Goal: Task Accomplishment & Management: Manage account settings

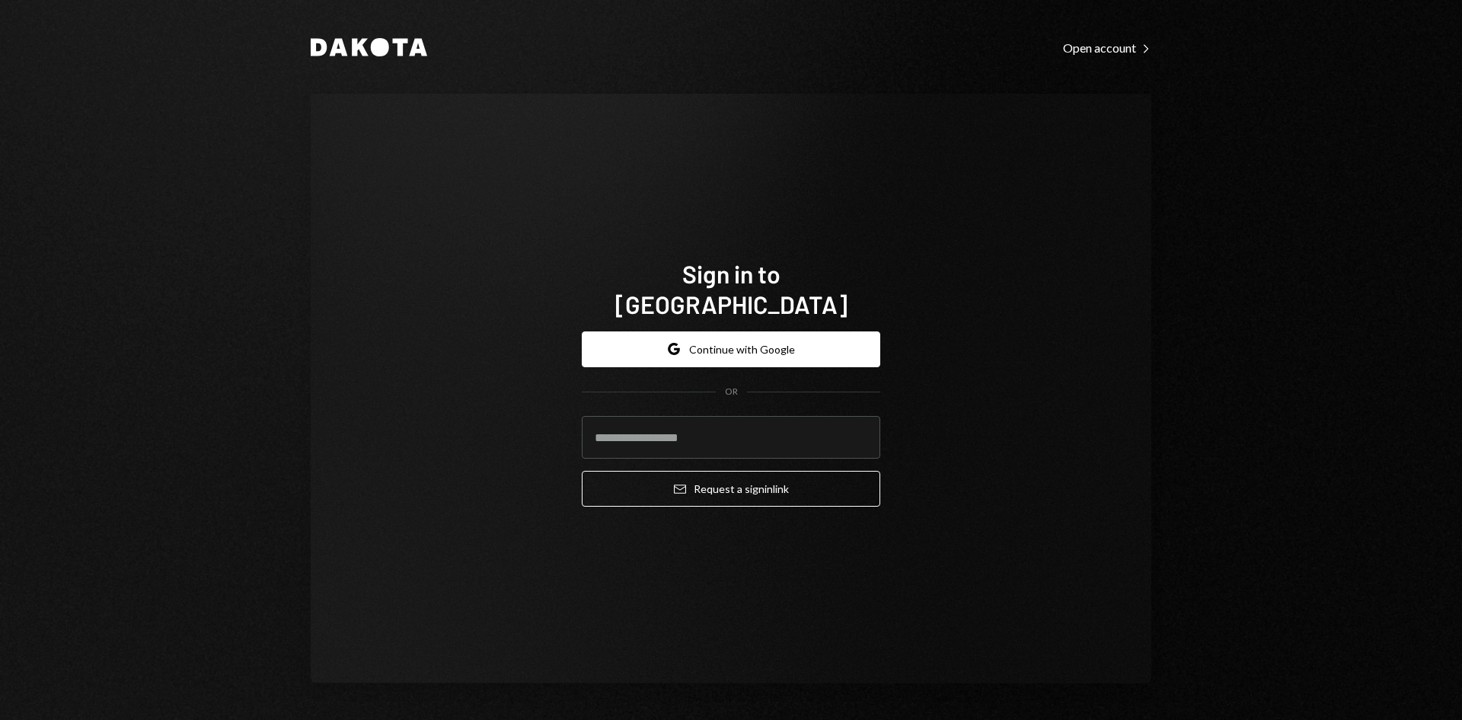
type input "**********"
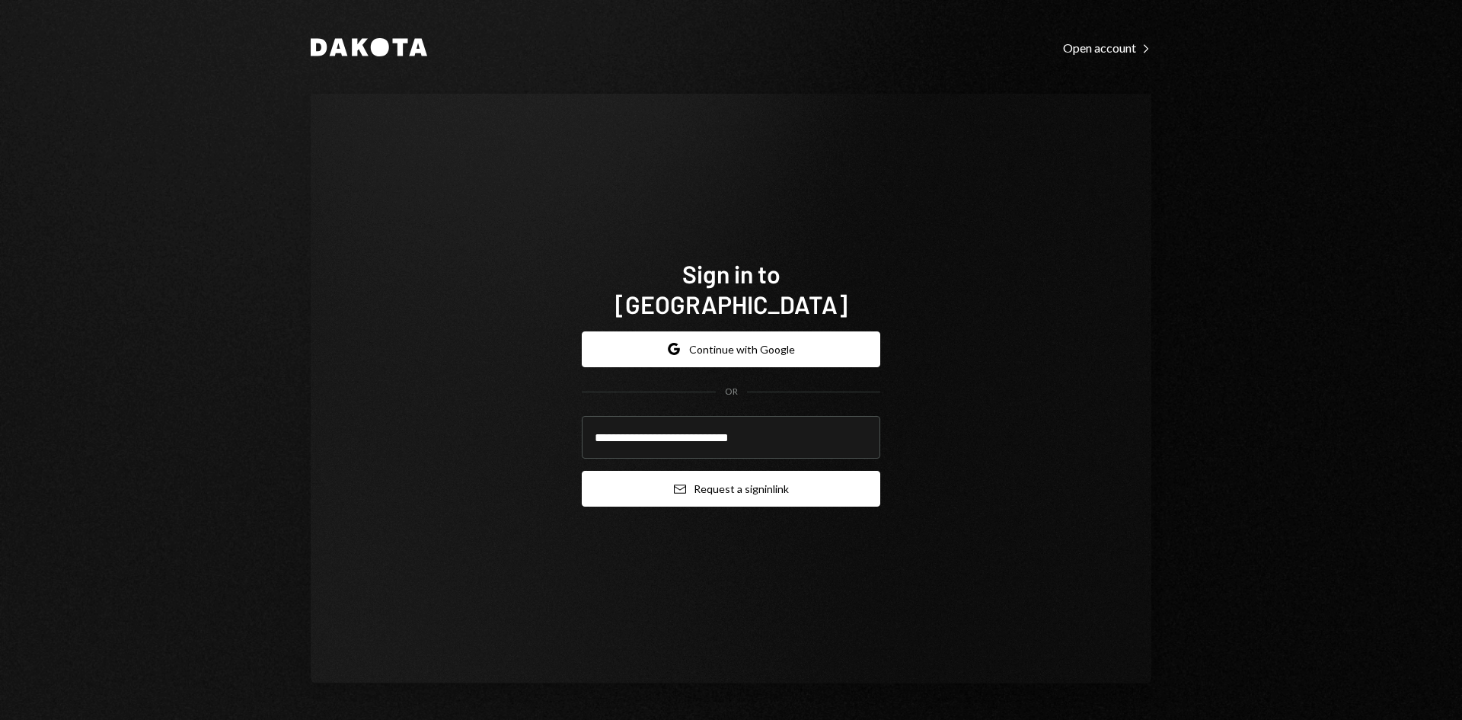
click at [698, 474] on button "Email Request a sign in link" at bounding box center [731, 489] width 298 height 36
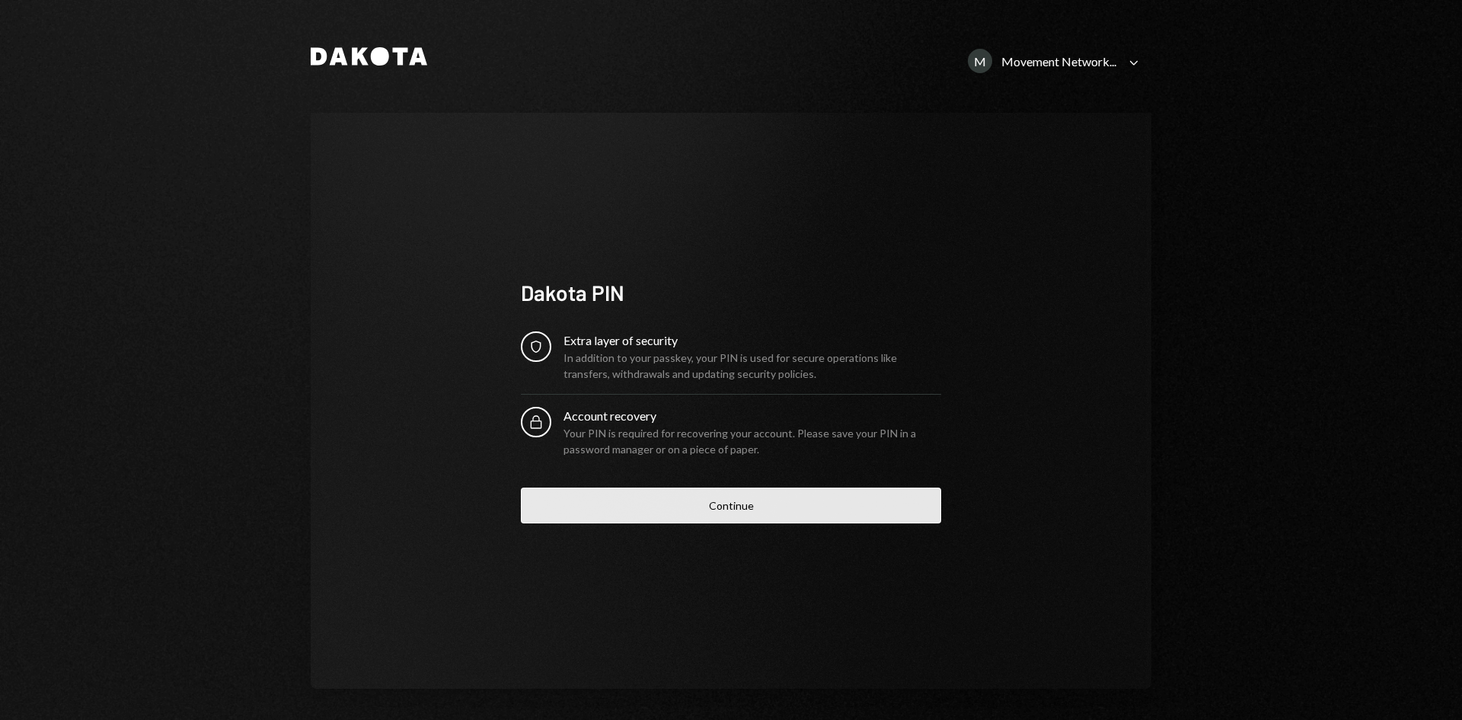
click at [709, 510] on button "Continue" at bounding box center [731, 505] width 420 height 36
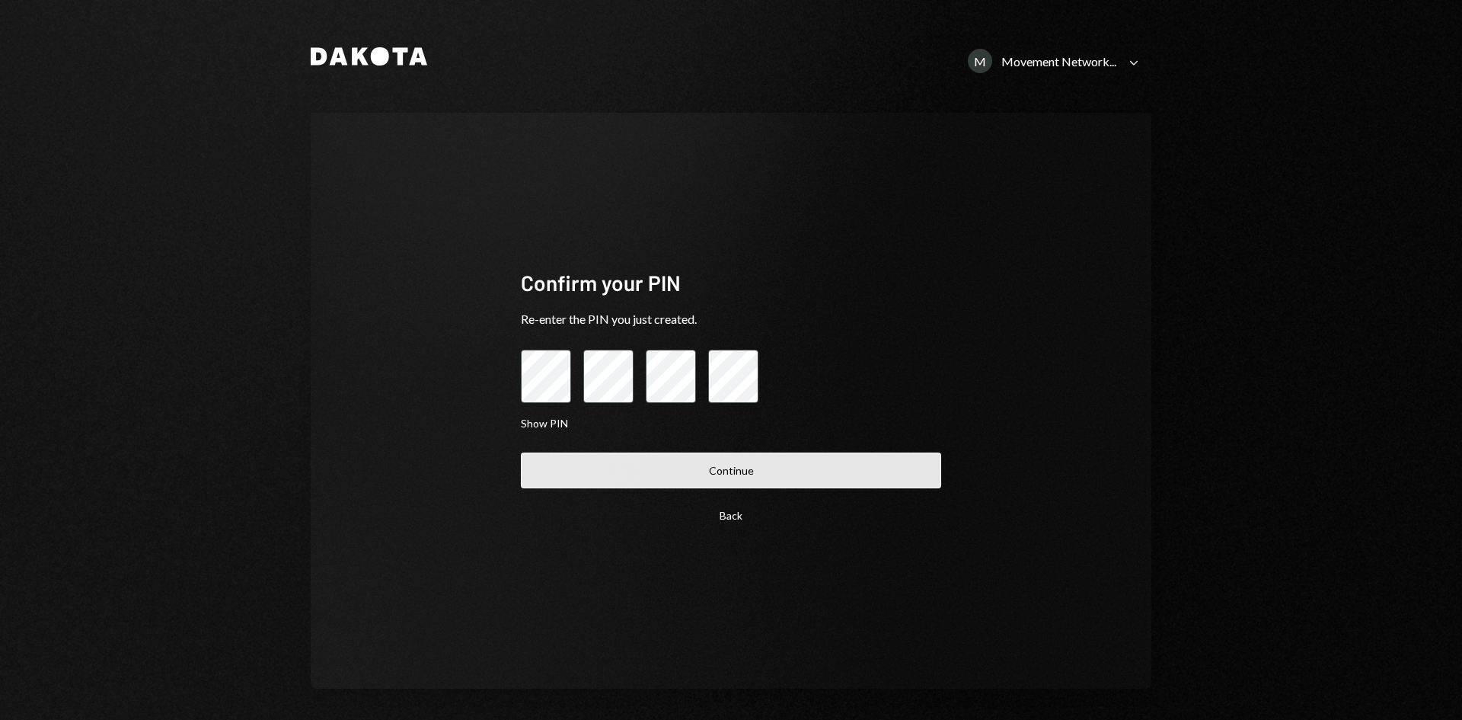
click at [674, 461] on button "Continue" at bounding box center [731, 470] width 420 height 36
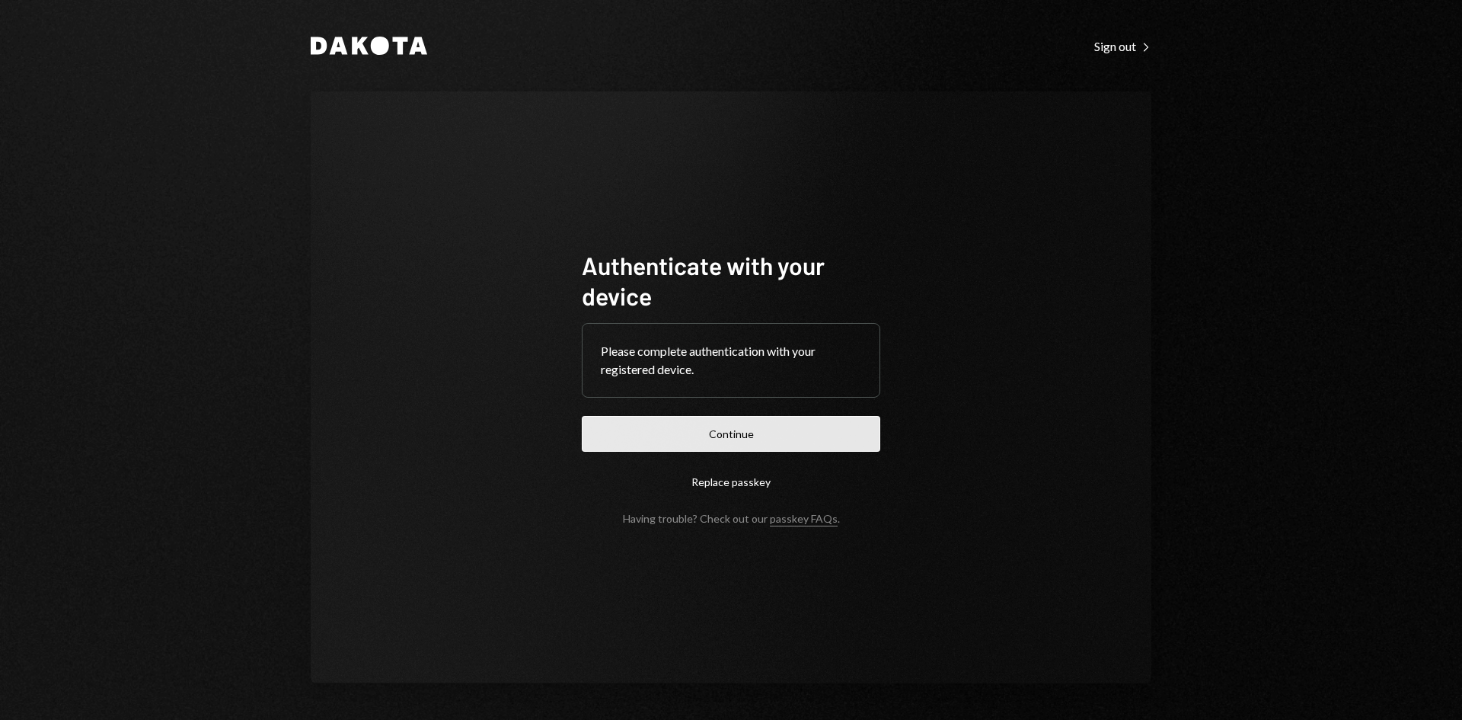
click at [675, 445] on button "Continue" at bounding box center [731, 434] width 298 height 36
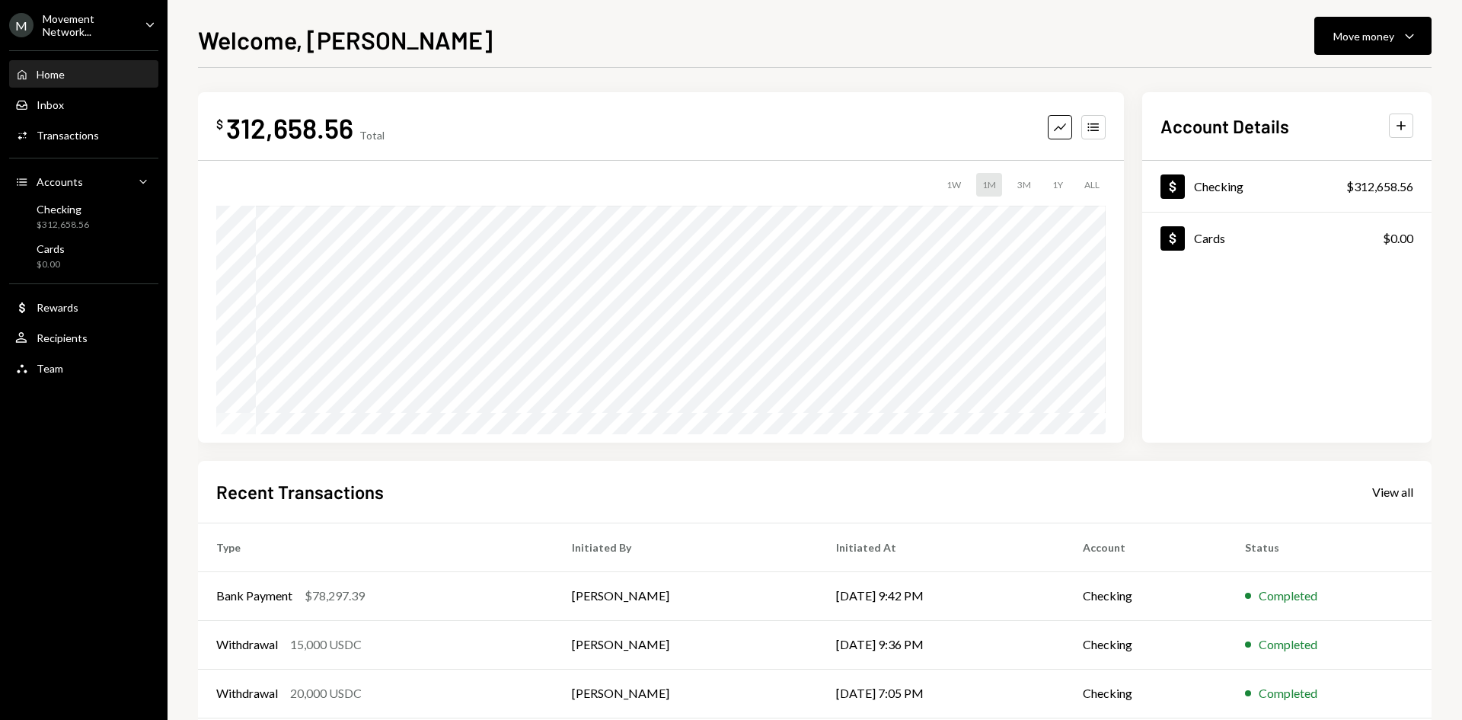
click at [127, 20] on div "Movement Network..." at bounding box center [88, 25] width 90 height 26
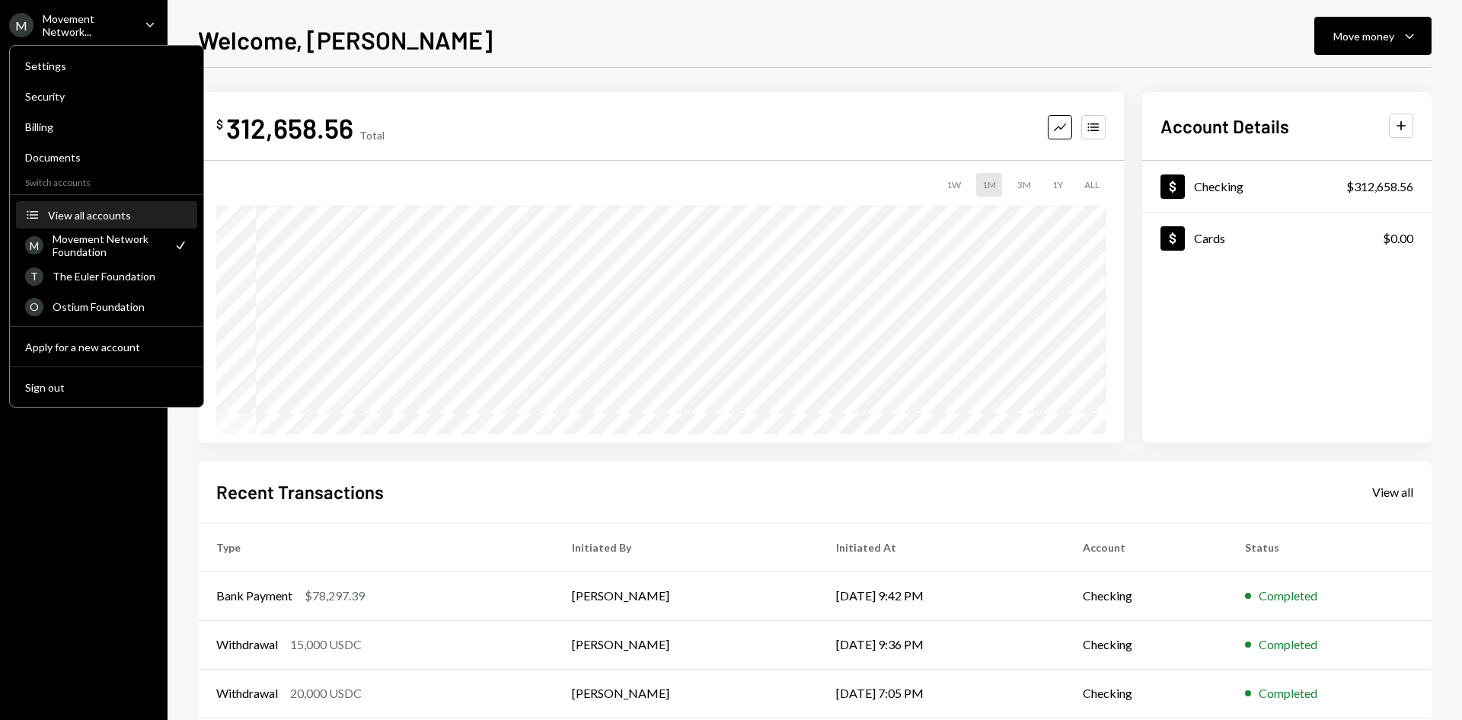
click at [90, 223] on button "Accounts View all accounts" at bounding box center [106, 215] width 181 height 27
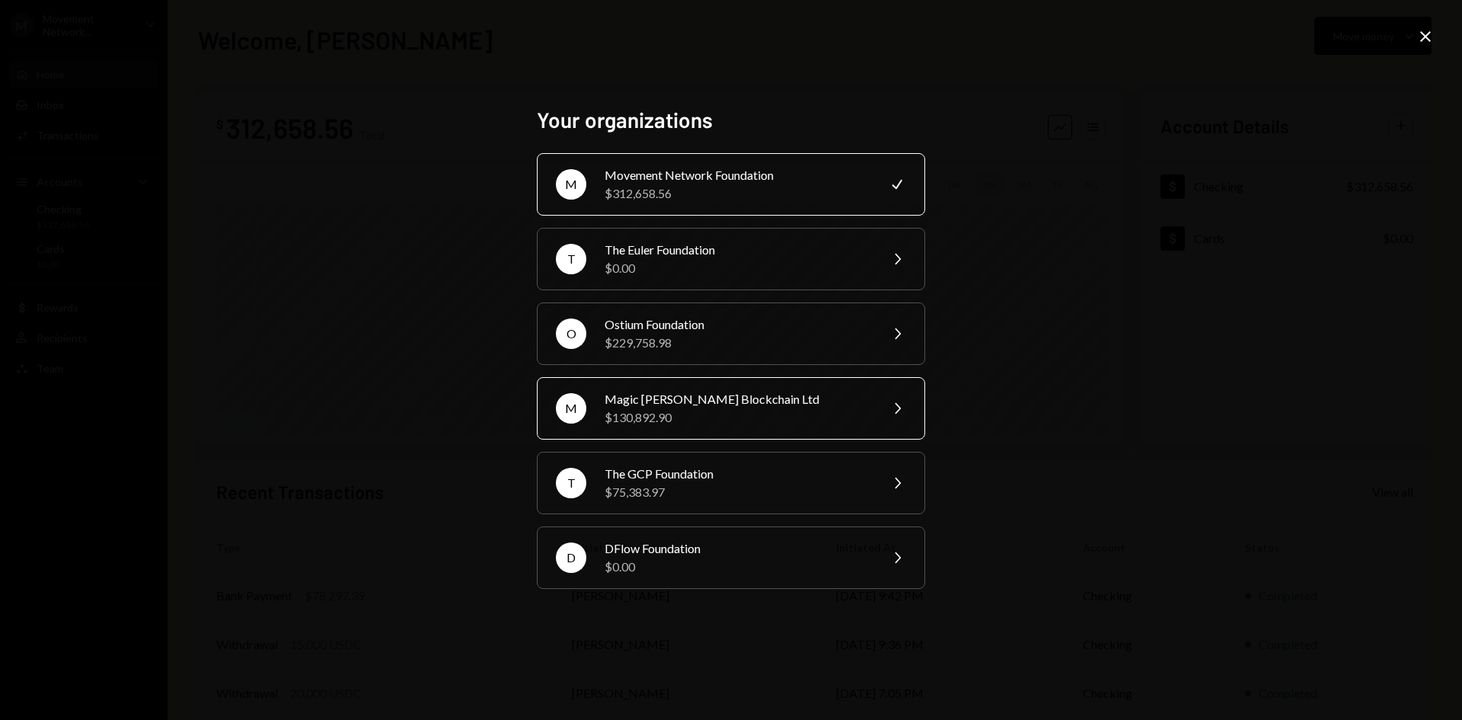
click at [698, 412] on div "$130,892.90" at bounding box center [737, 417] width 265 height 18
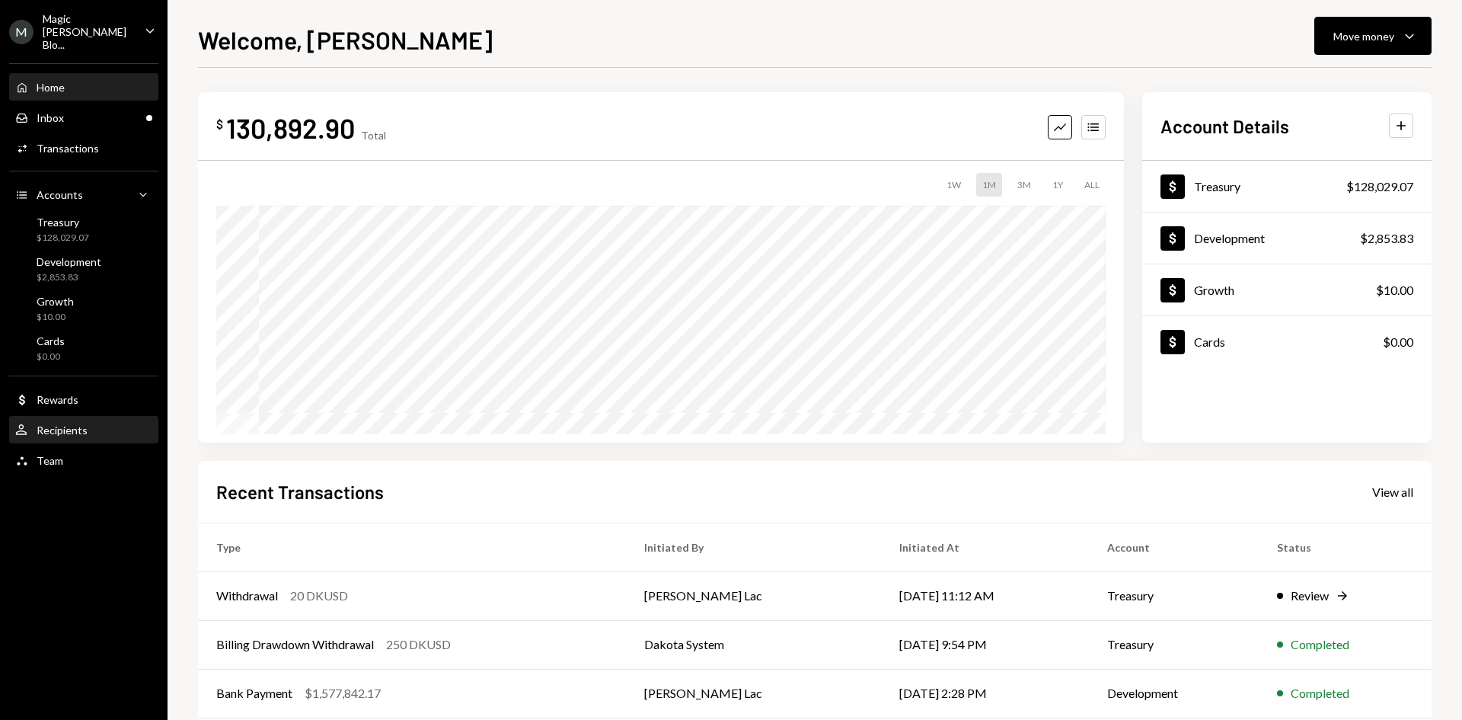
click at [72, 423] on div "Recipients" at bounding box center [62, 429] width 51 height 13
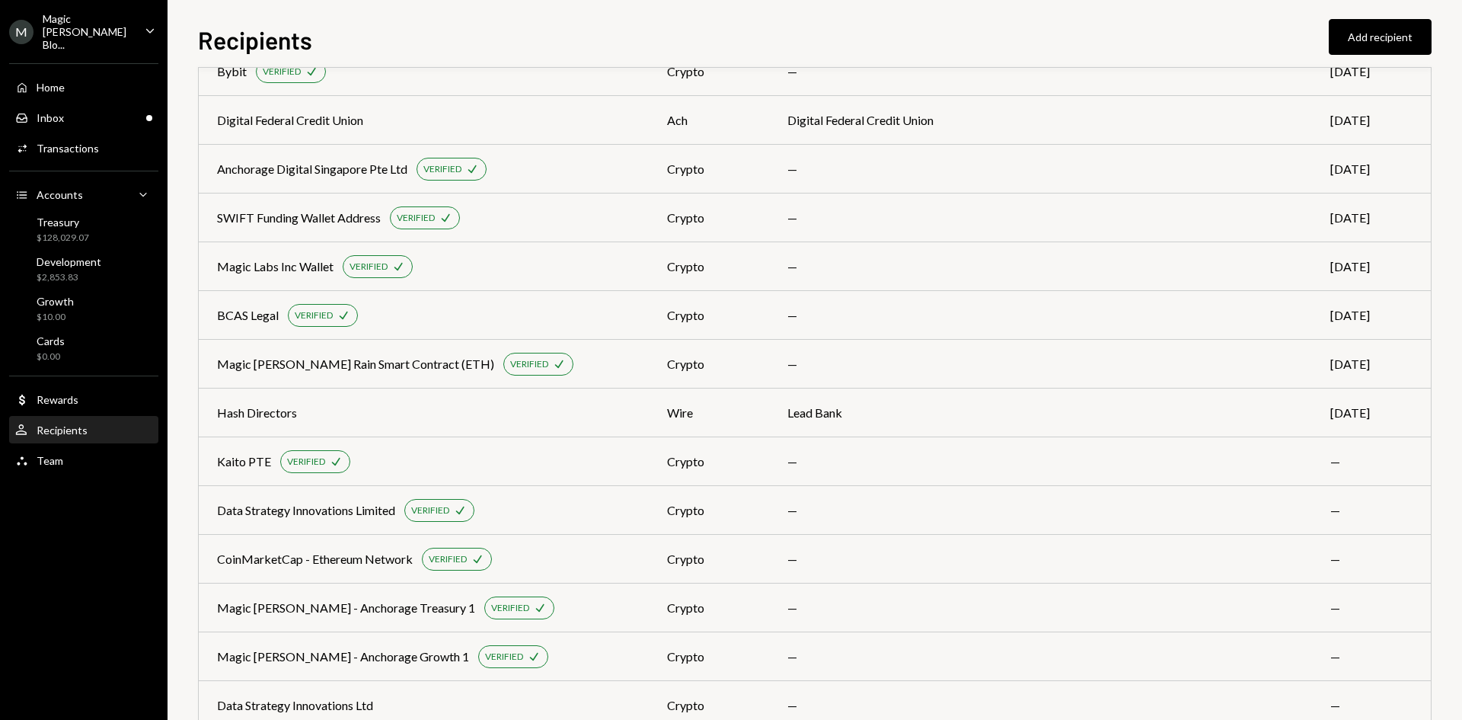
scroll to position [720, 0]
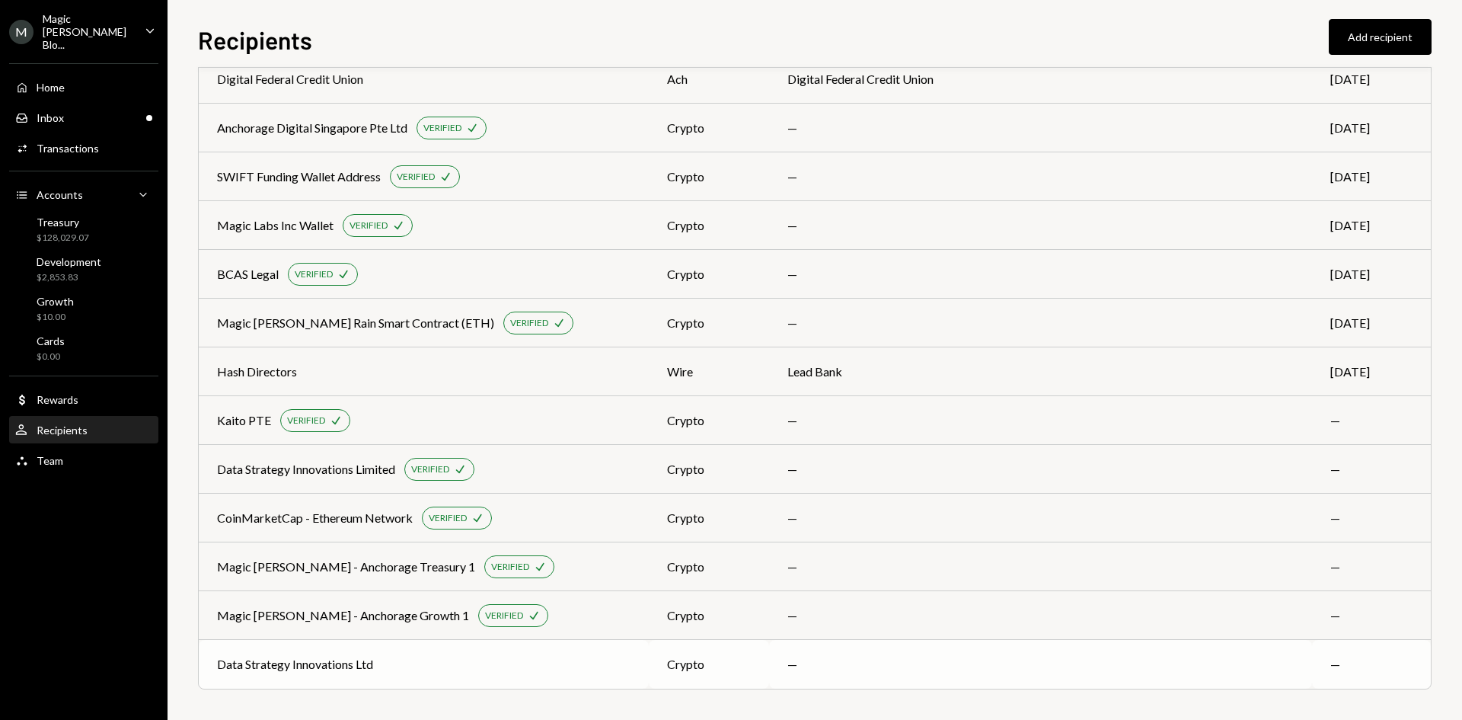
click at [720, 665] on td "crypto" at bounding box center [709, 664] width 120 height 49
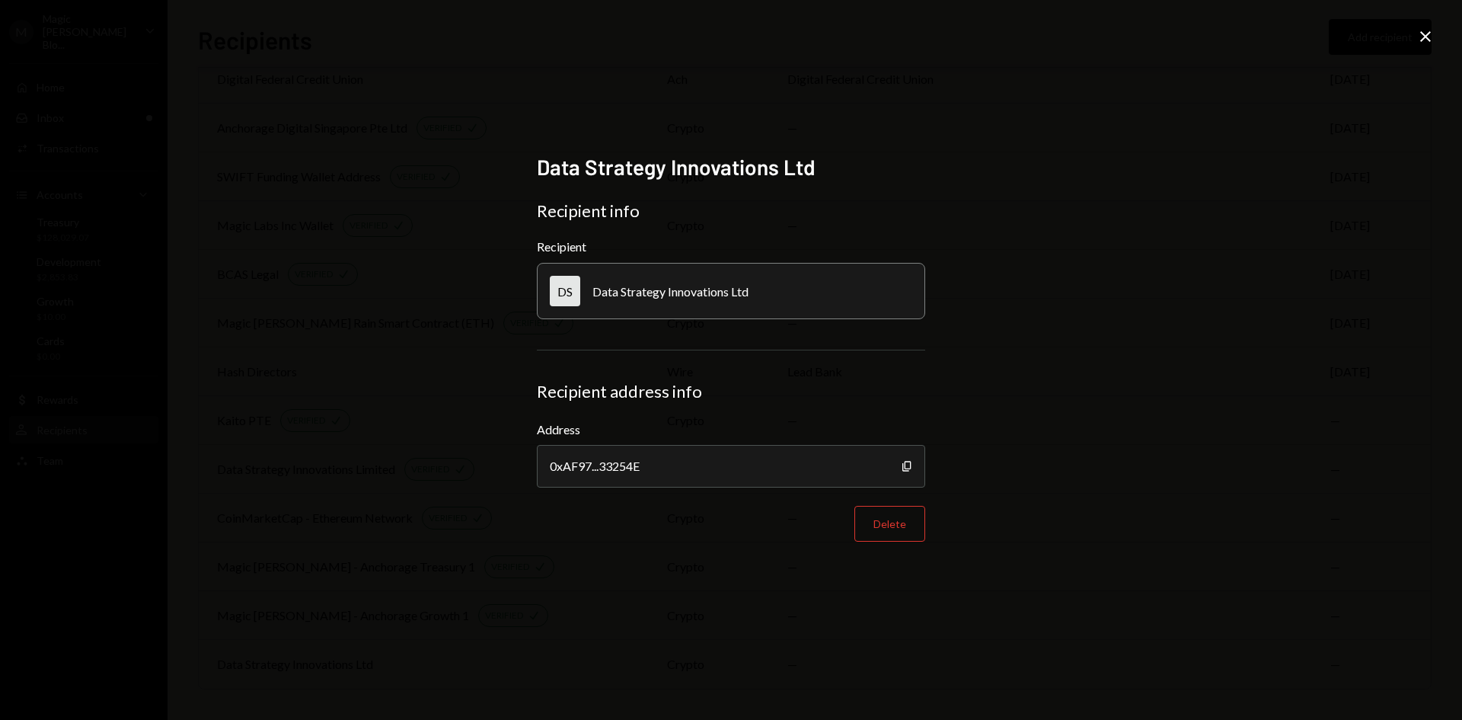
click at [1427, 29] on icon "Close" at bounding box center [1425, 36] width 18 height 18
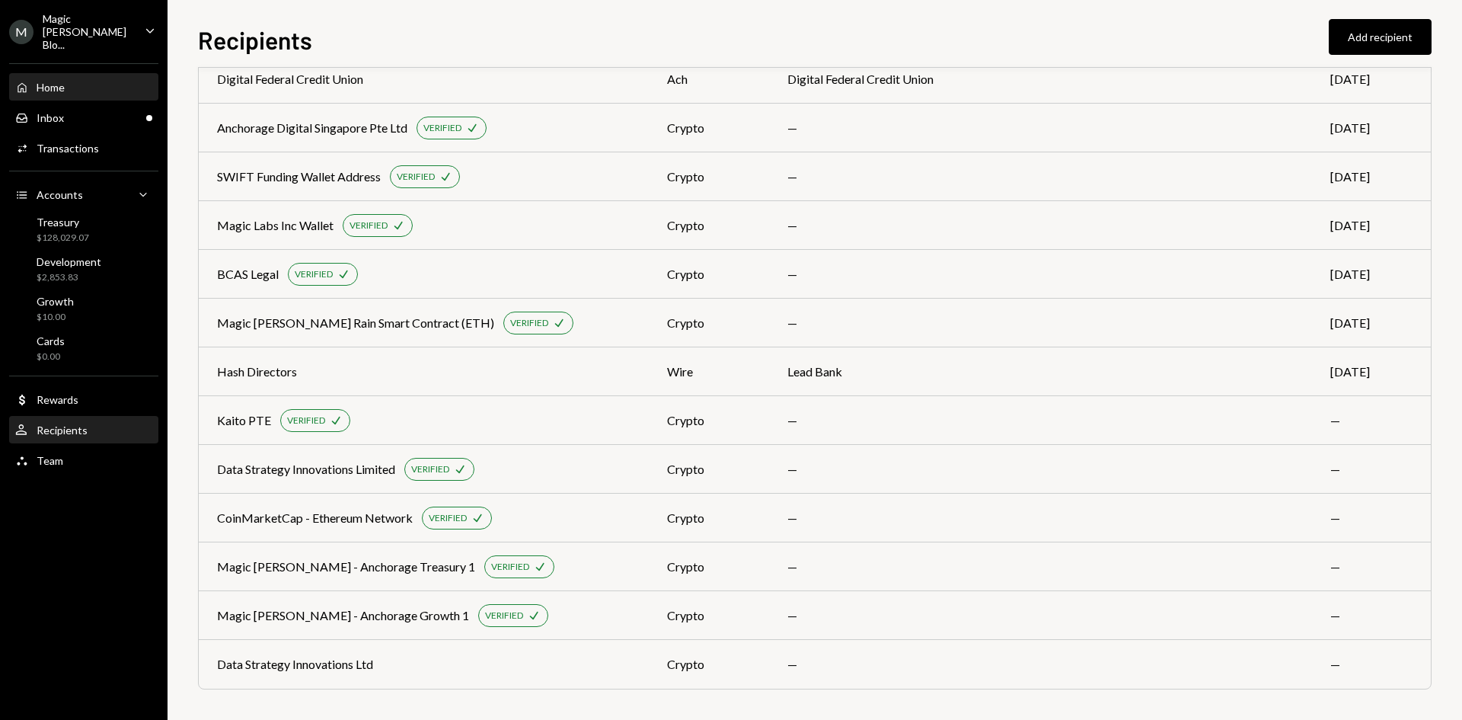
click at [73, 81] on div "Home Home" at bounding box center [83, 88] width 137 height 14
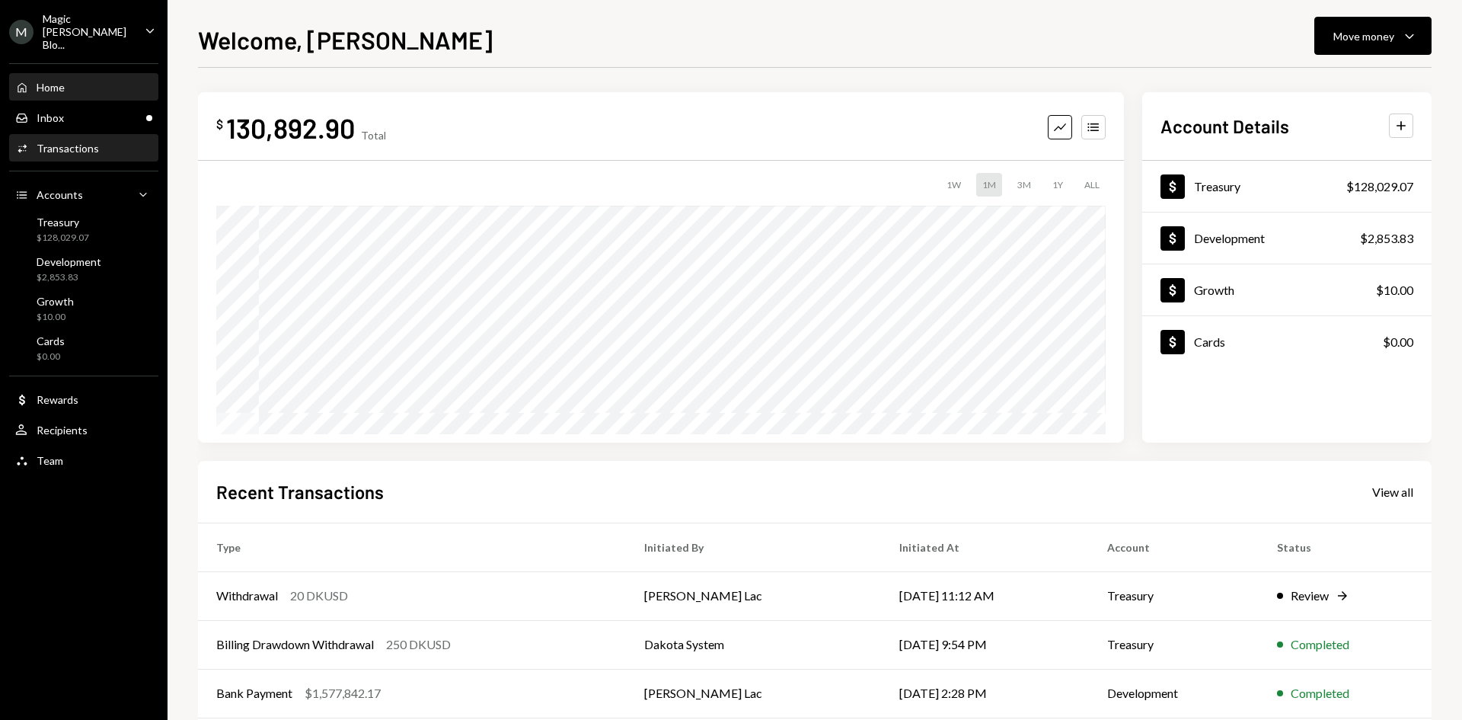
click at [129, 142] on div "Activities Transactions" at bounding box center [83, 149] width 137 height 14
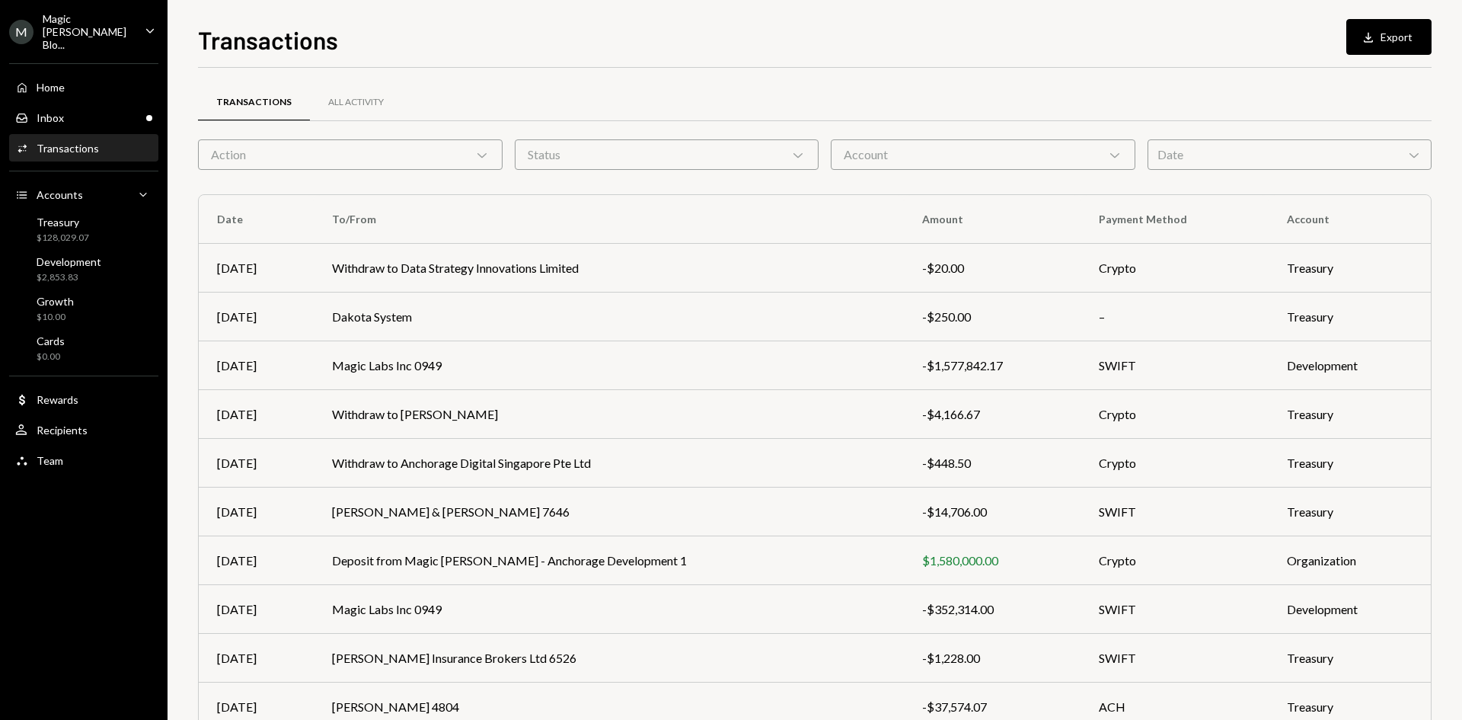
click at [417, 141] on div "Action Chevron Down" at bounding box center [350, 154] width 305 height 30
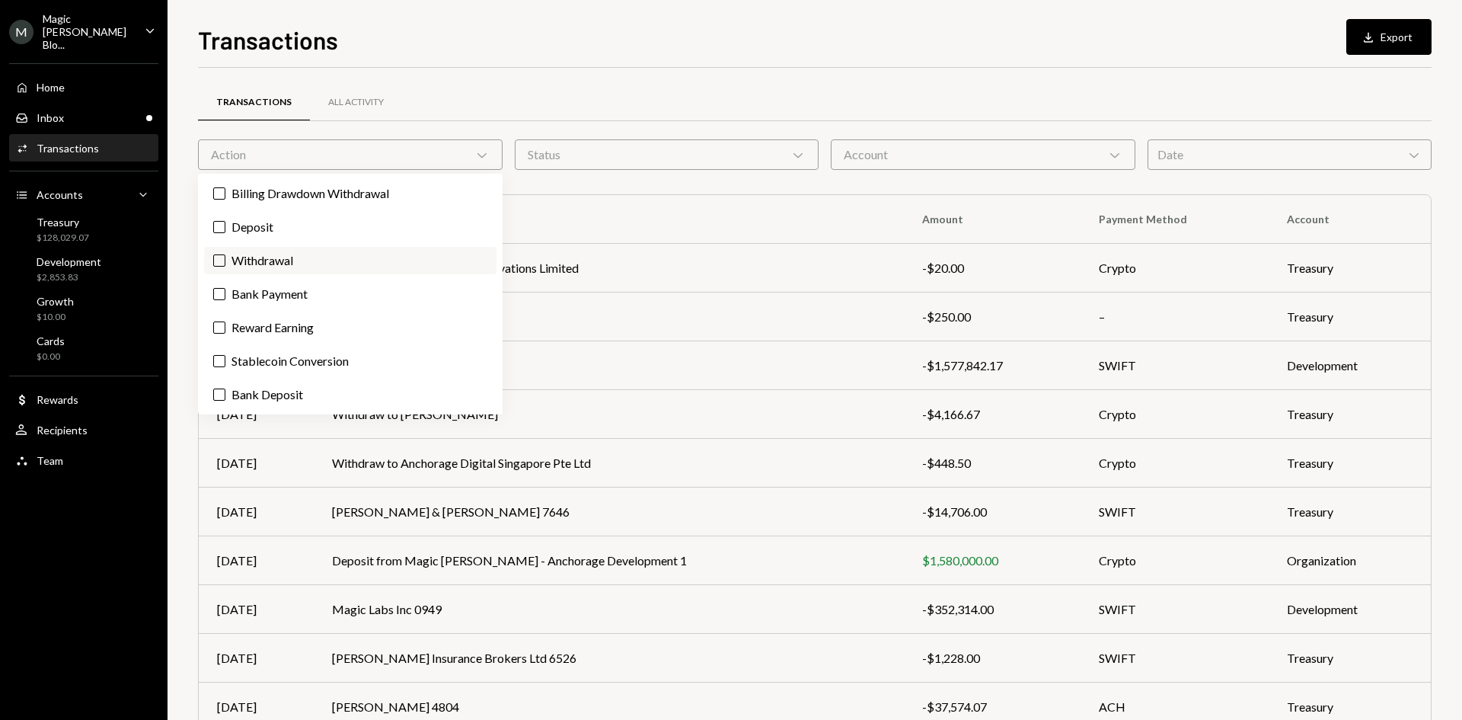
click at [314, 263] on label "Withdrawal" at bounding box center [350, 260] width 292 height 27
click at [225, 263] on button "Withdrawal" at bounding box center [219, 260] width 12 height 12
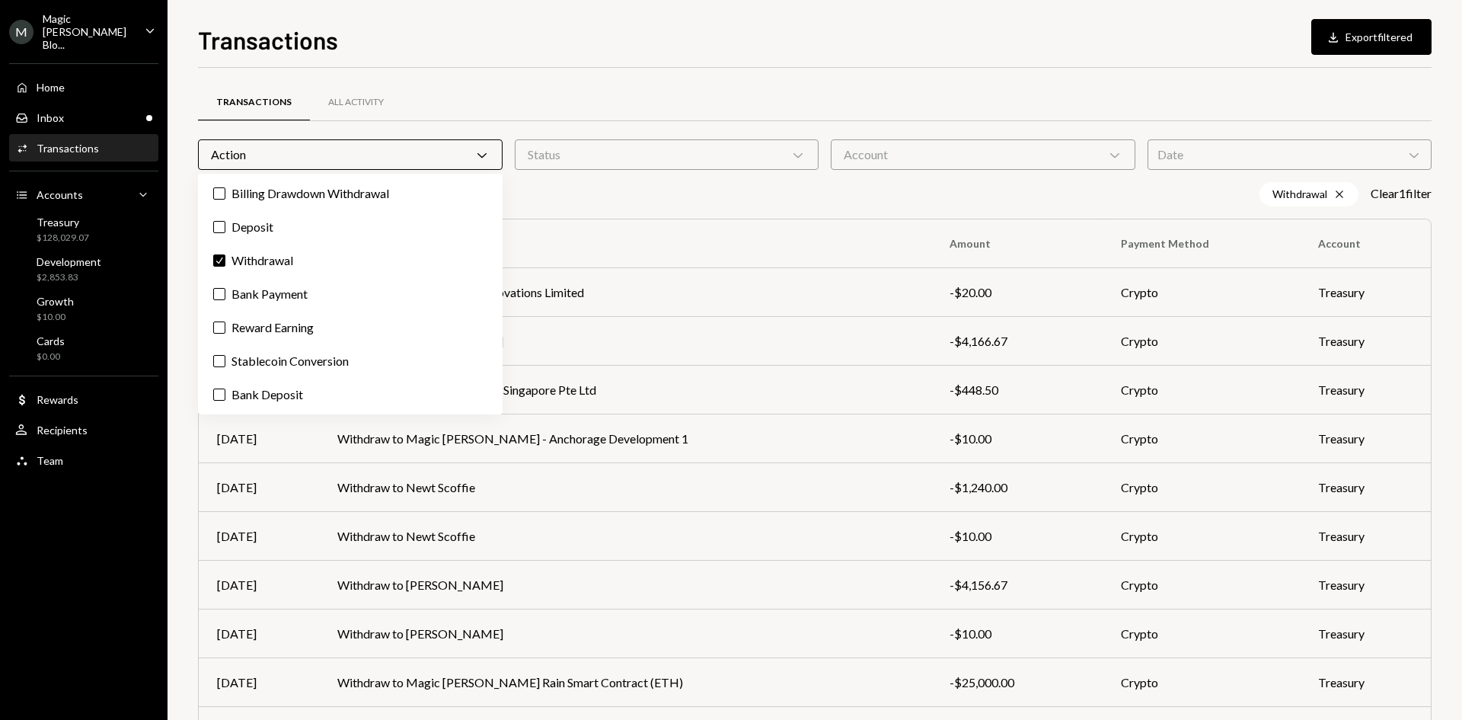
click at [1009, 64] on div "Transactions Download Export filtered Transactions All Activity Action Chevron …" at bounding box center [815, 370] width 1234 height 698
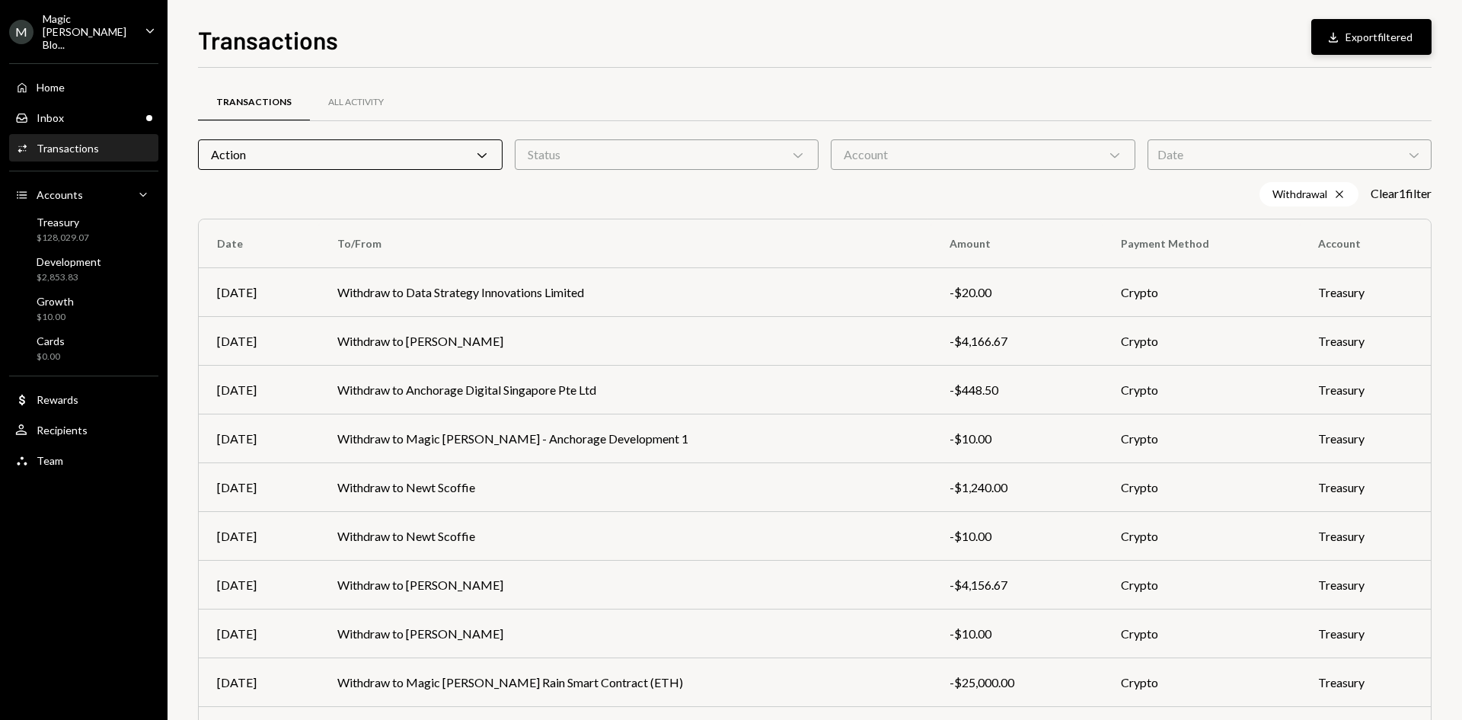
click at [1355, 48] on button "Download Export filtered" at bounding box center [1371, 37] width 120 height 36
click at [50, 117] on div "Inbox Inbox" at bounding box center [83, 118] width 137 height 26
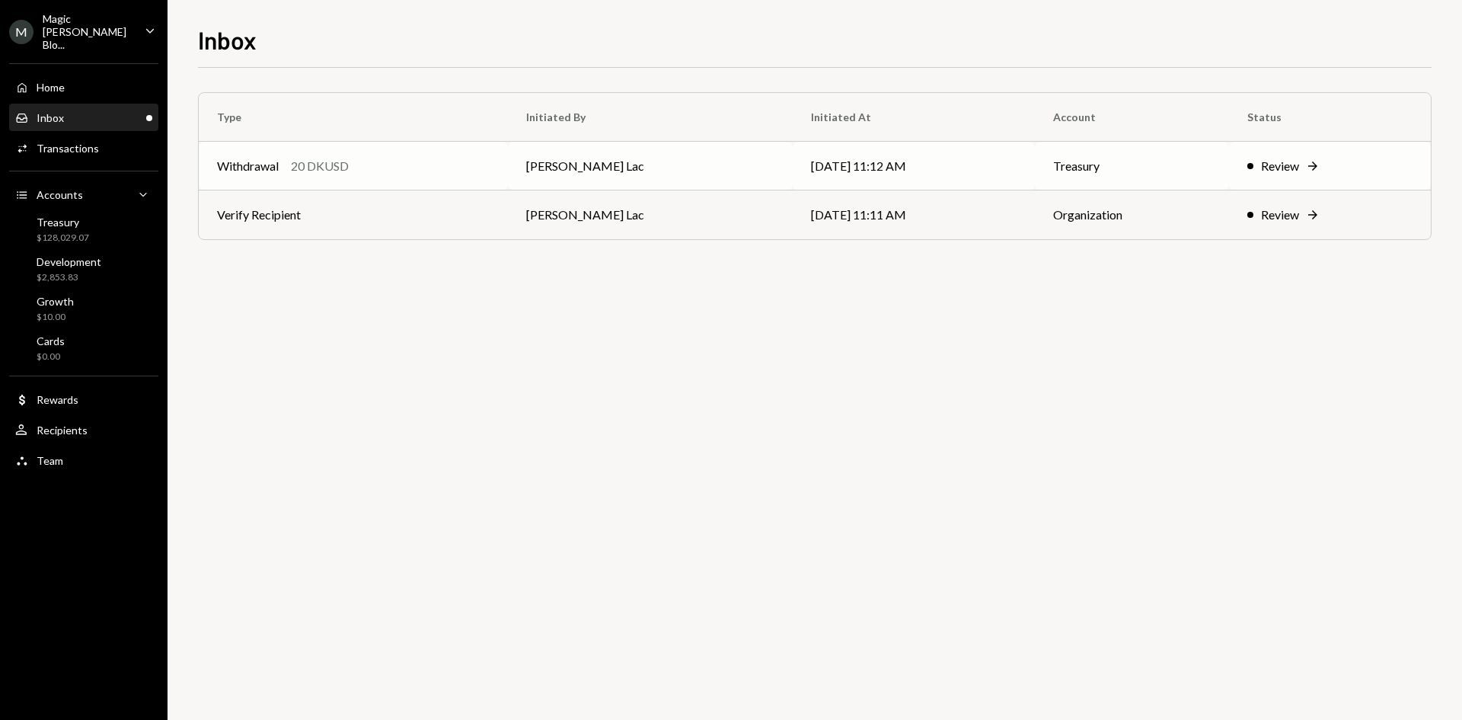
click at [651, 168] on td "[PERSON_NAME] Lac" at bounding box center [650, 166] width 284 height 49
click at [508, 222] on td "Verify Recipient" at bounding box center [353, 214] width 309 height 49
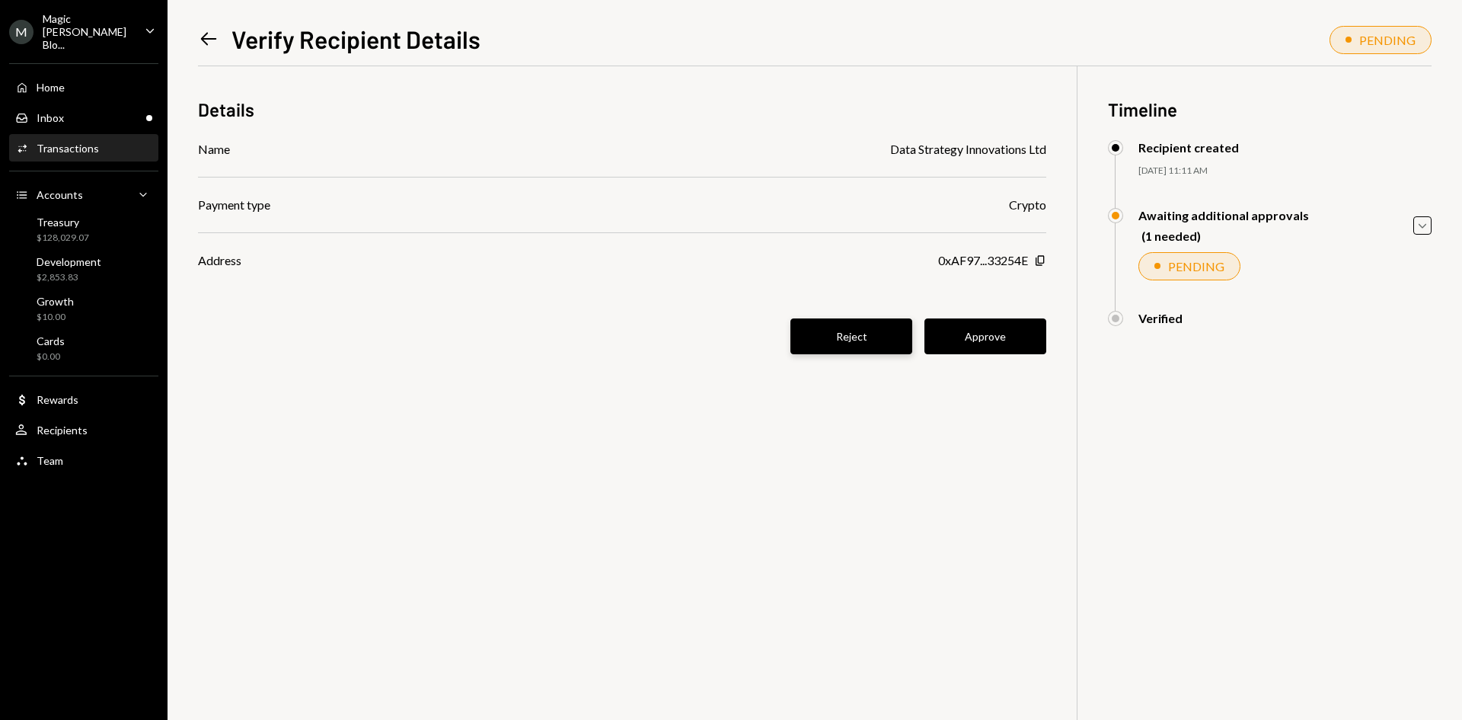
click at [867, 346] on button "Reject" at bounding box center [851, 336] width 122 height 36
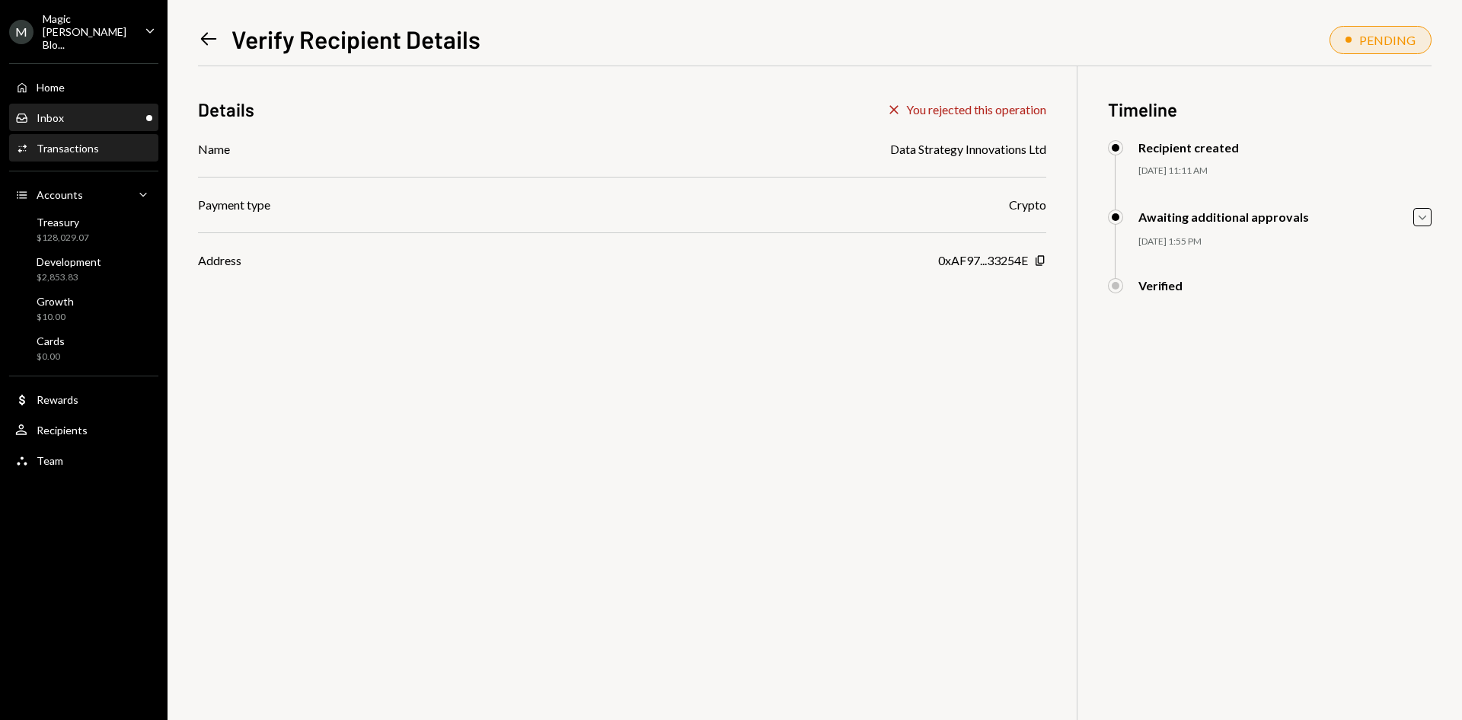
click at [82, 111] on div "Inbox Inbox" at bounding box center [83, 118] width 137 height 14
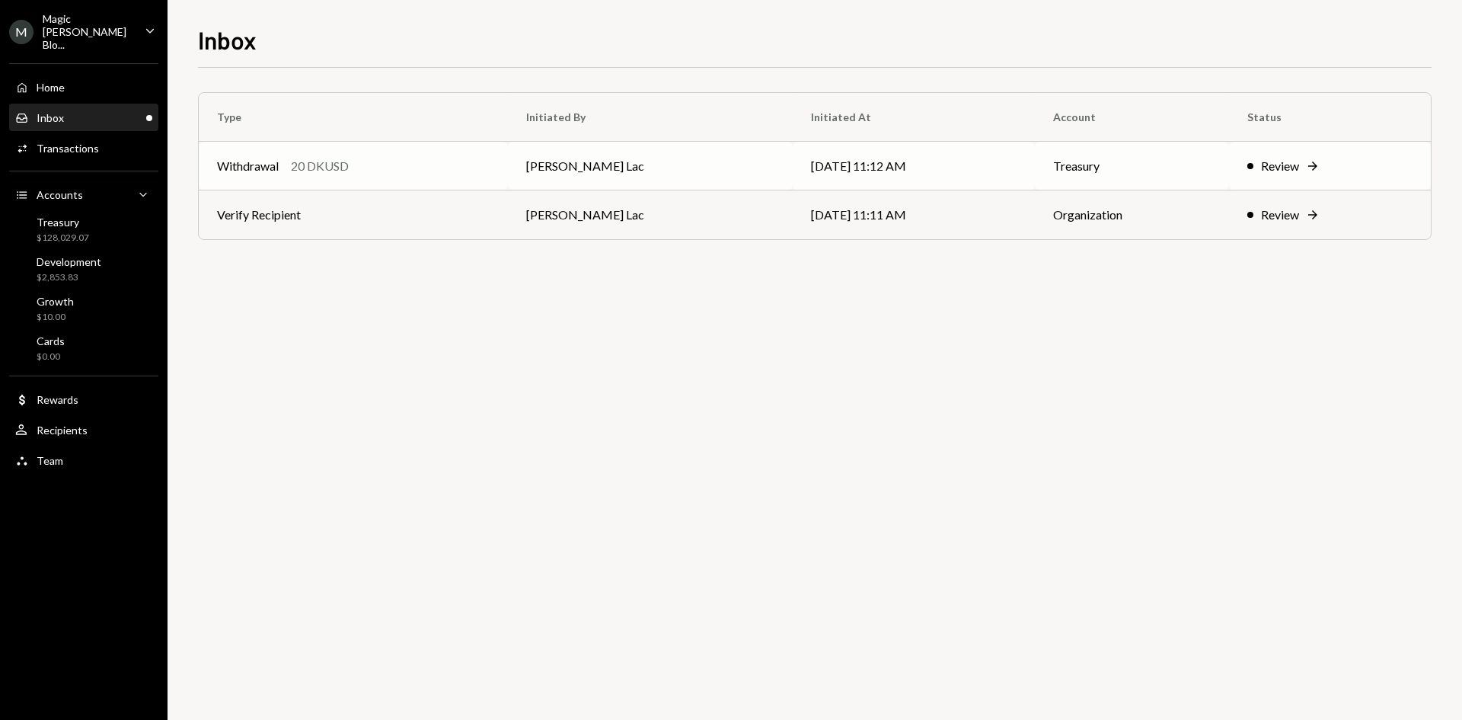
click at [712, 182] on td "[PERSON_NAME] Lac" at bounding box center [650, 166] width 284 height 49
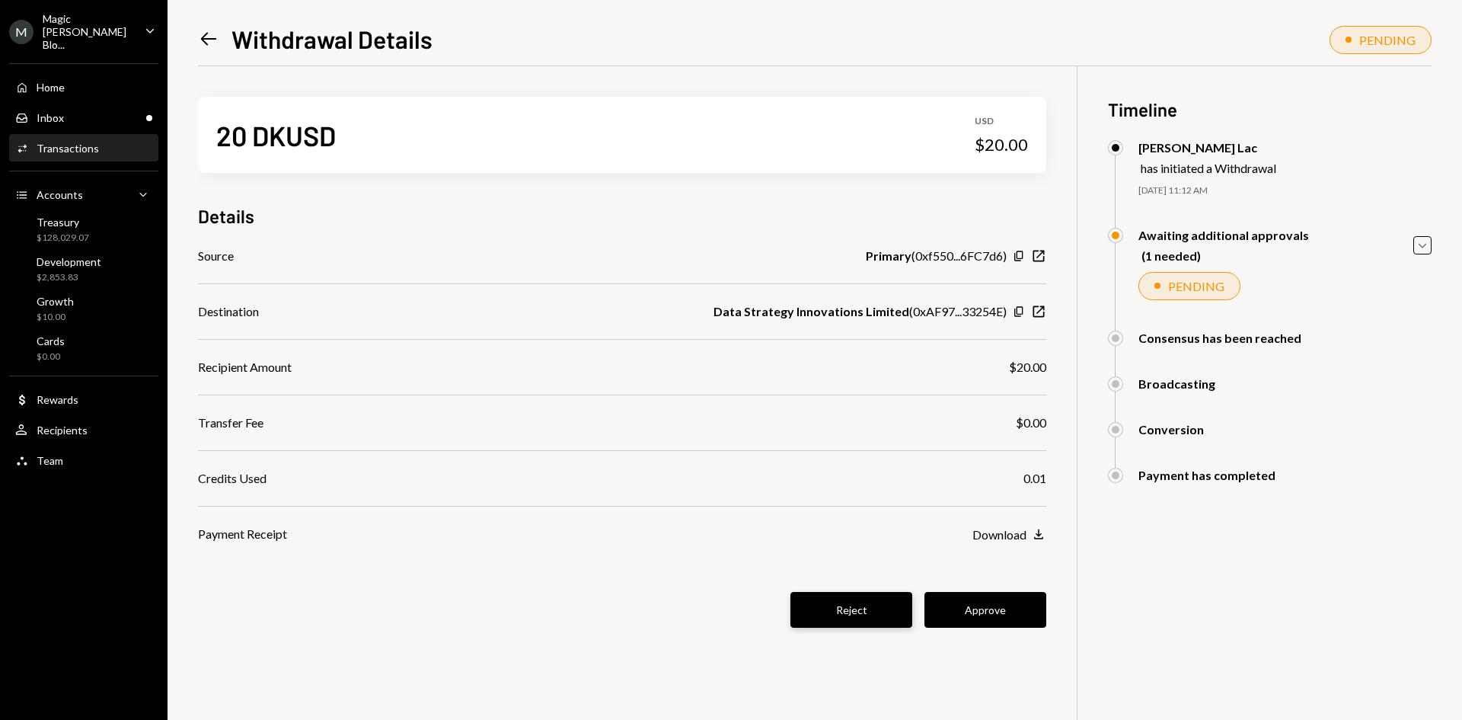
click at [889, 610] on button "Reject" at bounding box center [851, 610] width 122 height 36
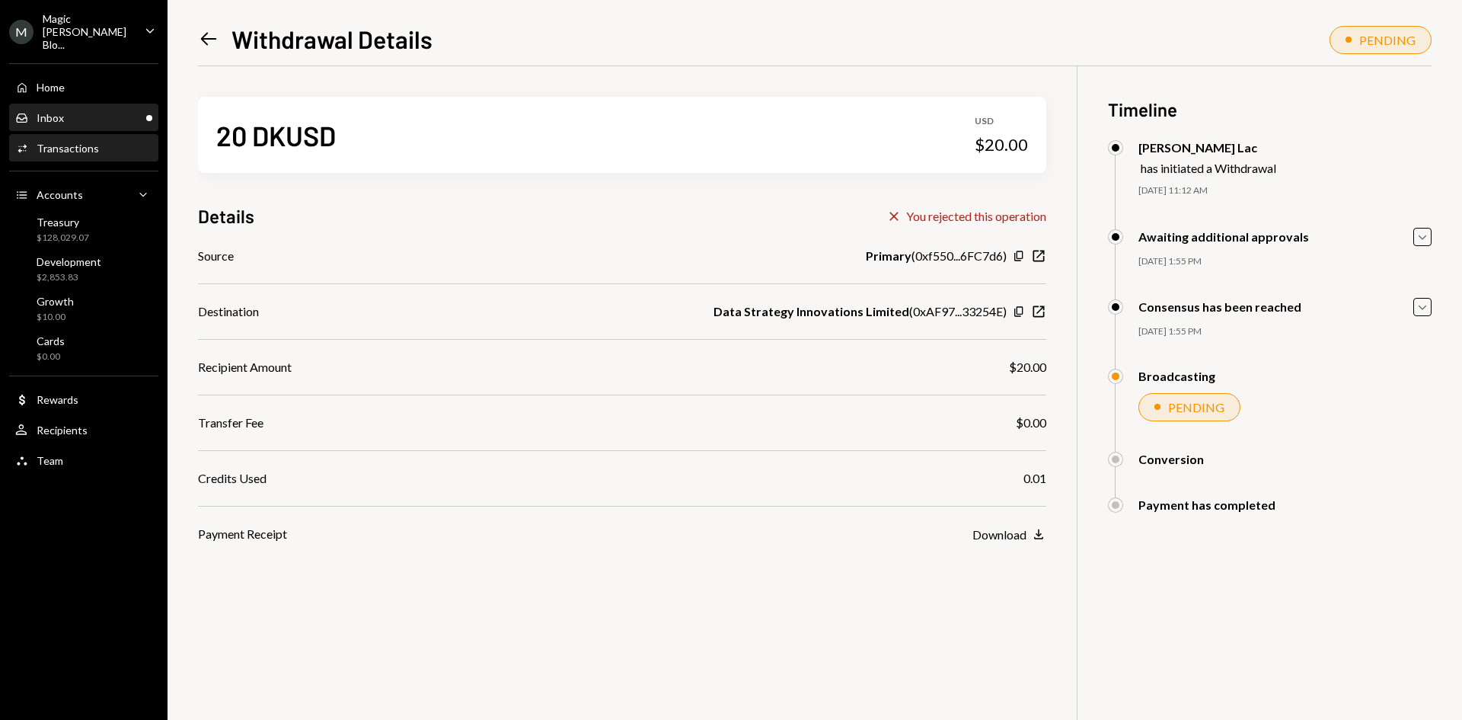
click at [83, 111] on div "Inbox Inbox" at bounding box center [83, 118] width 137 height 14
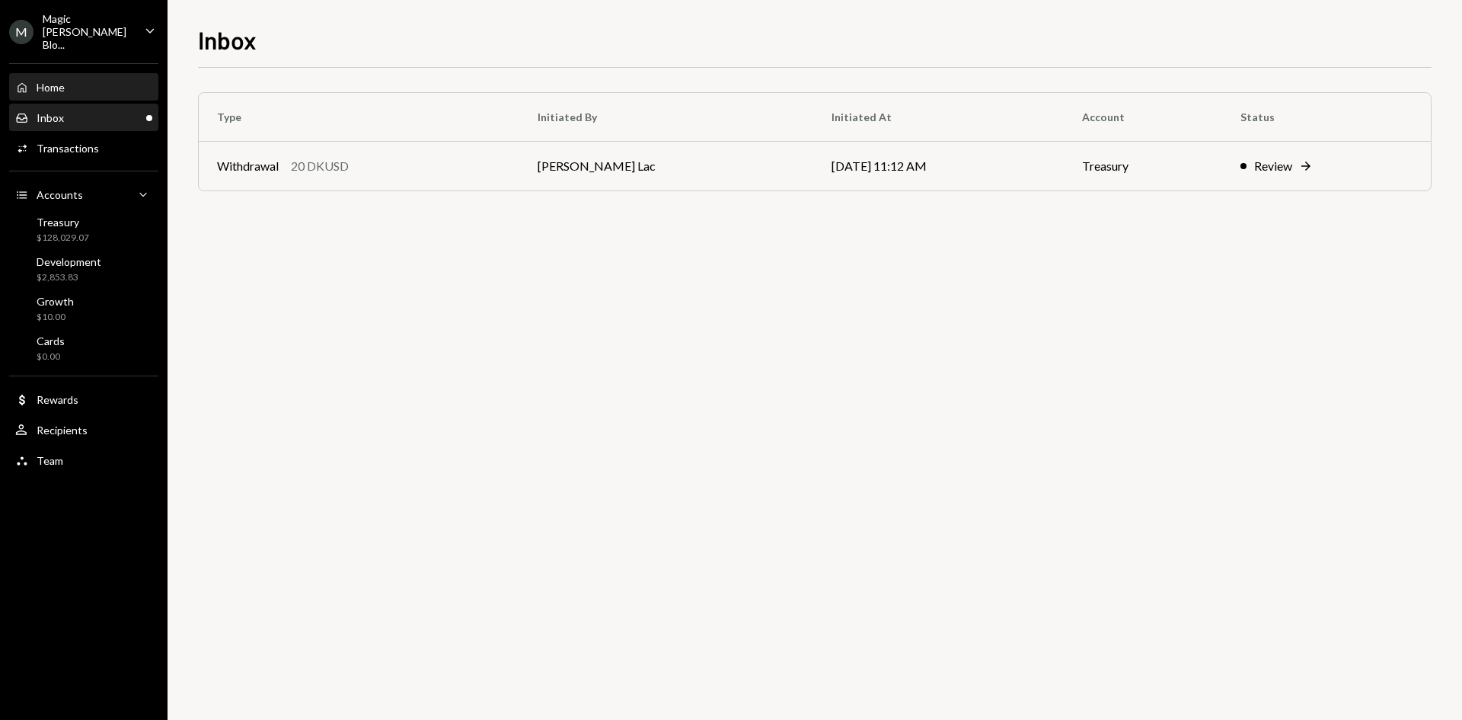
click at [79, 81] on div "Home Home" at bounding box center [83, 88] width 137 height 14
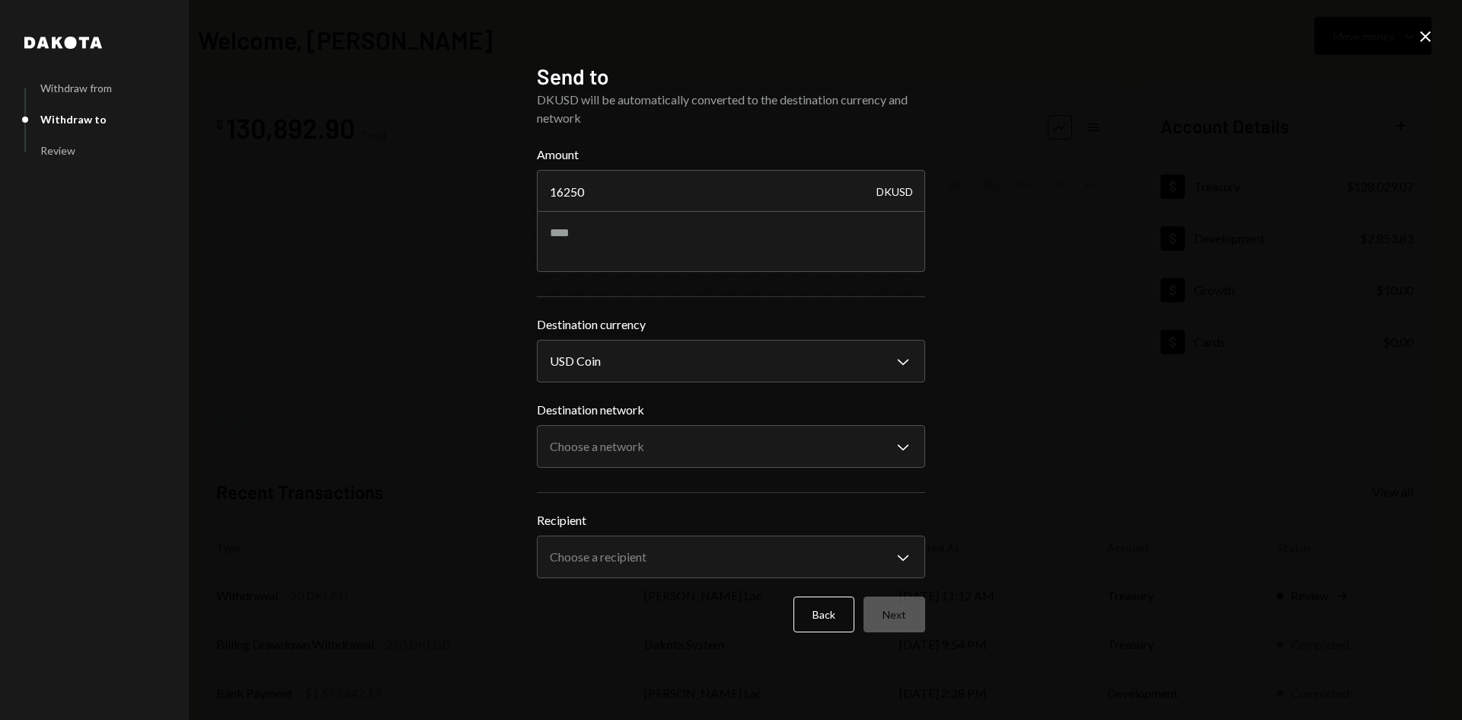
select select "****"
click at [636, 237] on textarea at bounding box center [731, 241] width 388 height 61
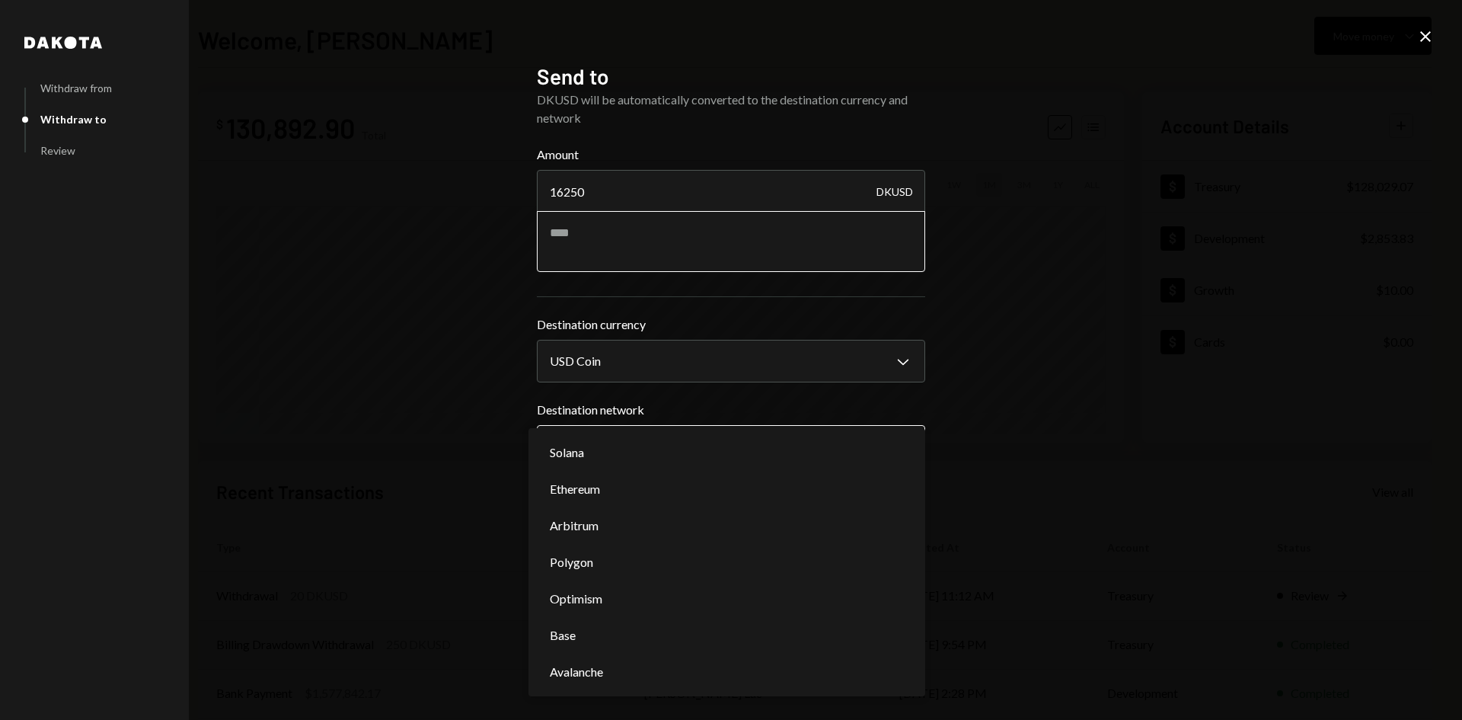
click at [646, 442] on body "M Magic Newton Blo... Caret Down Home Home Inbox Inbox Activities Transactions …" at bounding box center [731, 360] width 1462 height 720
select select "**********"
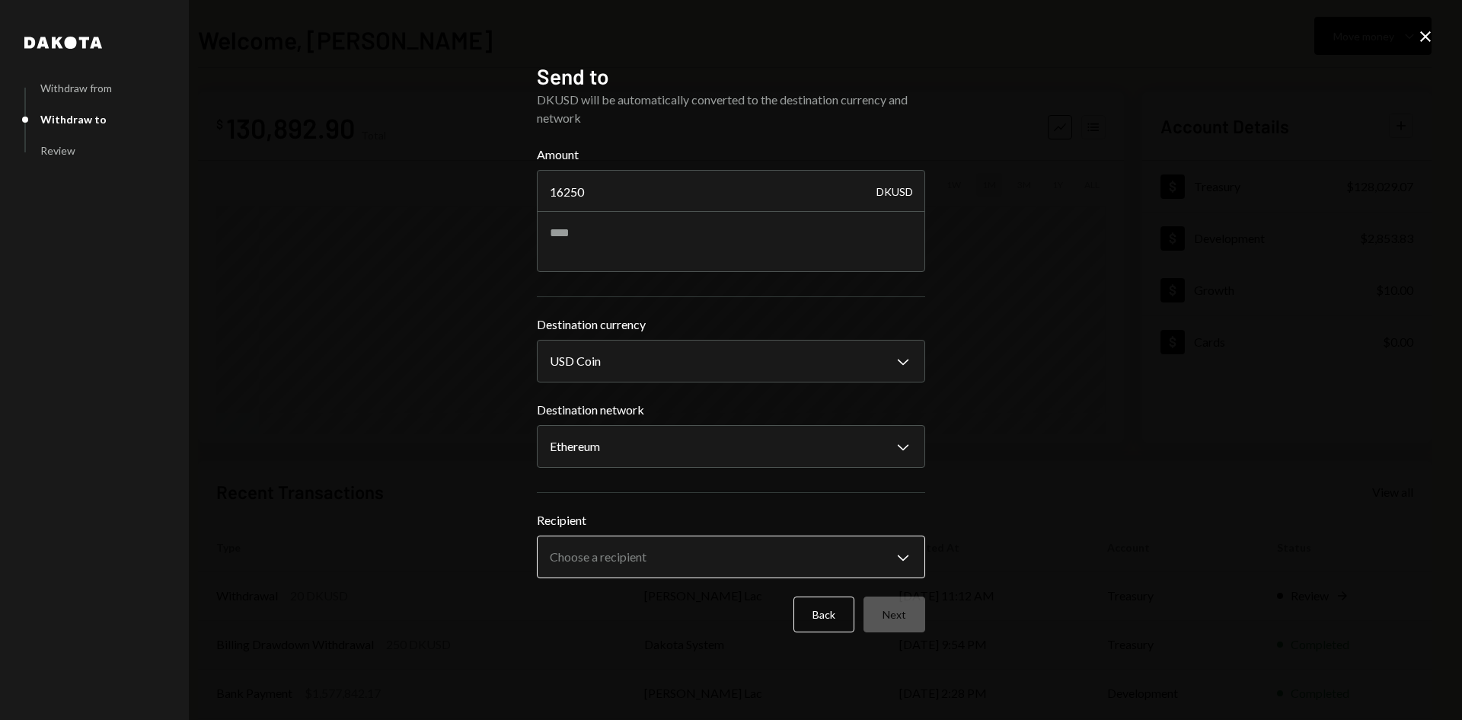
click at [663, 560] on body "M Magic Newton Blo... Caret Down Home Home Inbox Inbox Activities Transactions …" at bounding box center [731, 360] width 1462 height 720
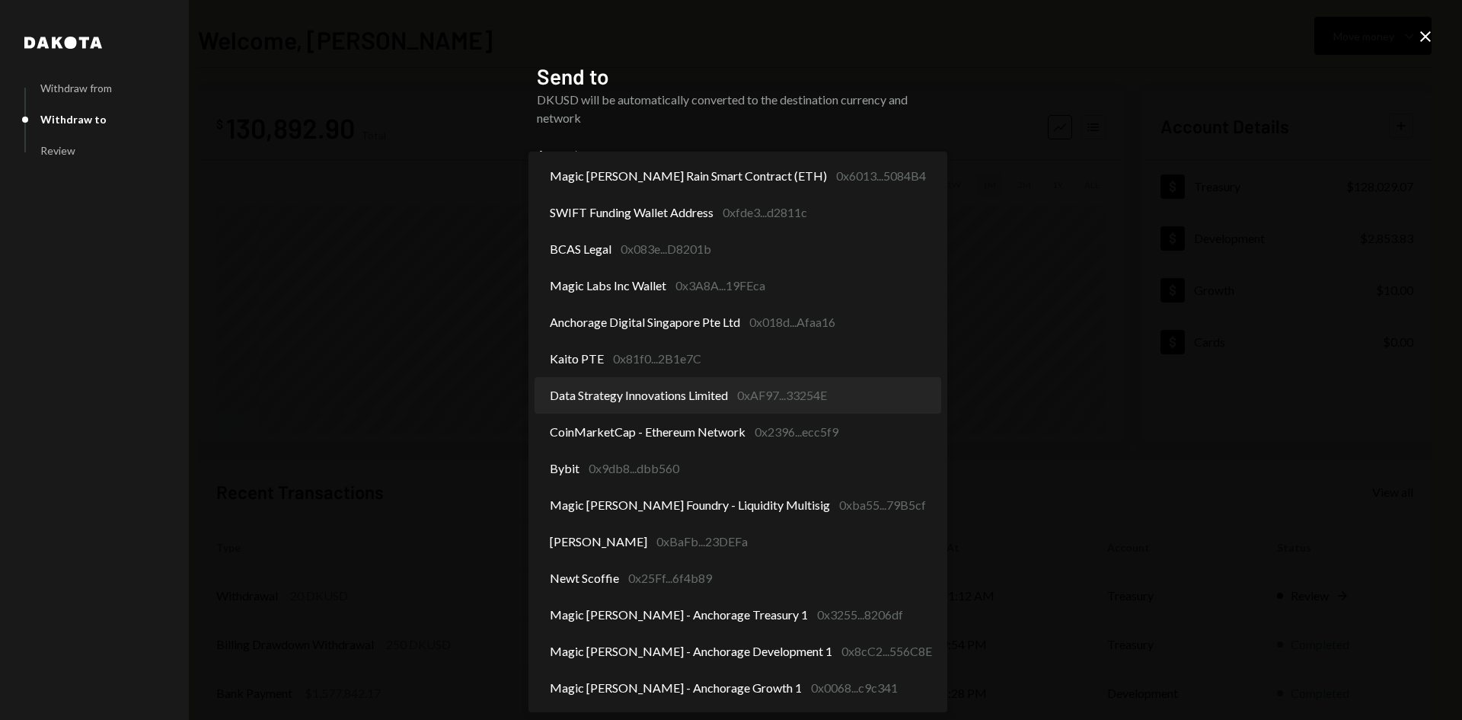
select select "**********"
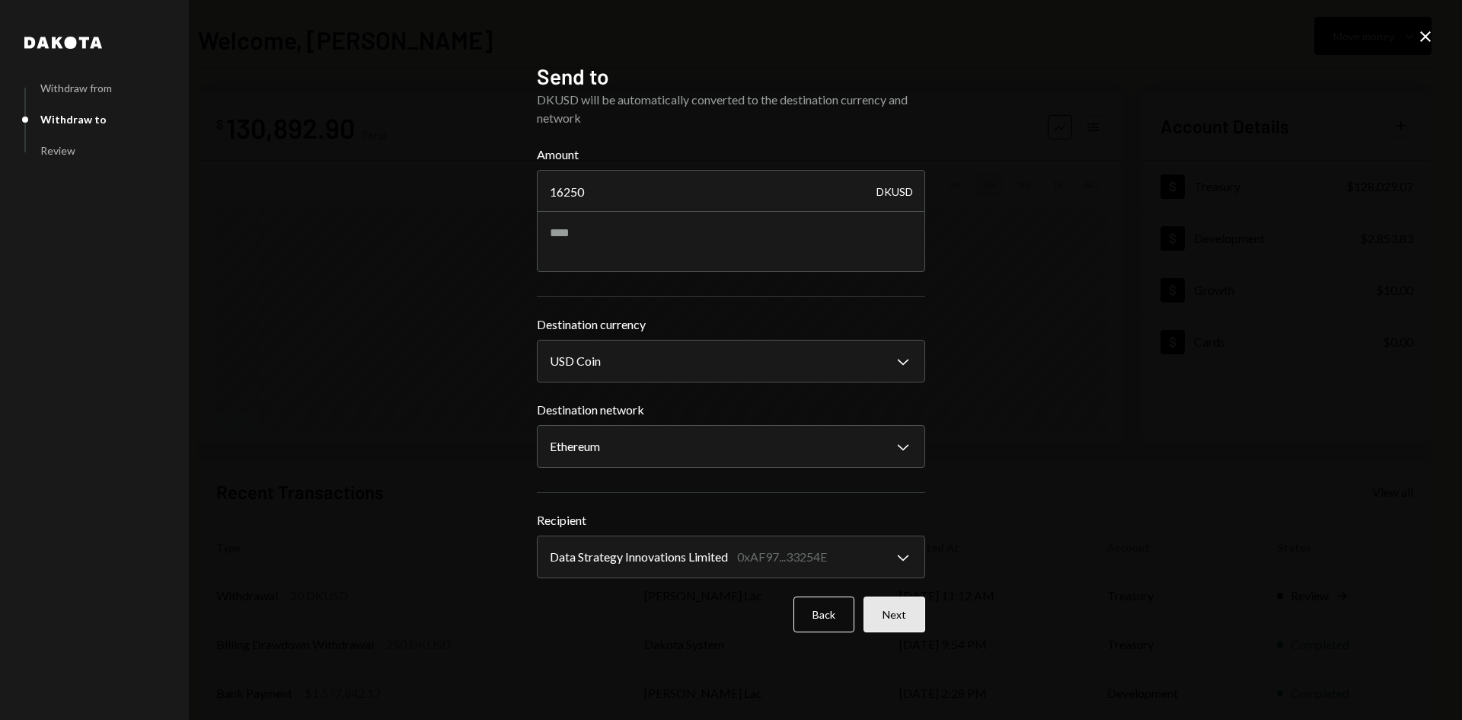
click at [902, 618] on button "Next" at bounding box center [894, 614] width 62 height 36
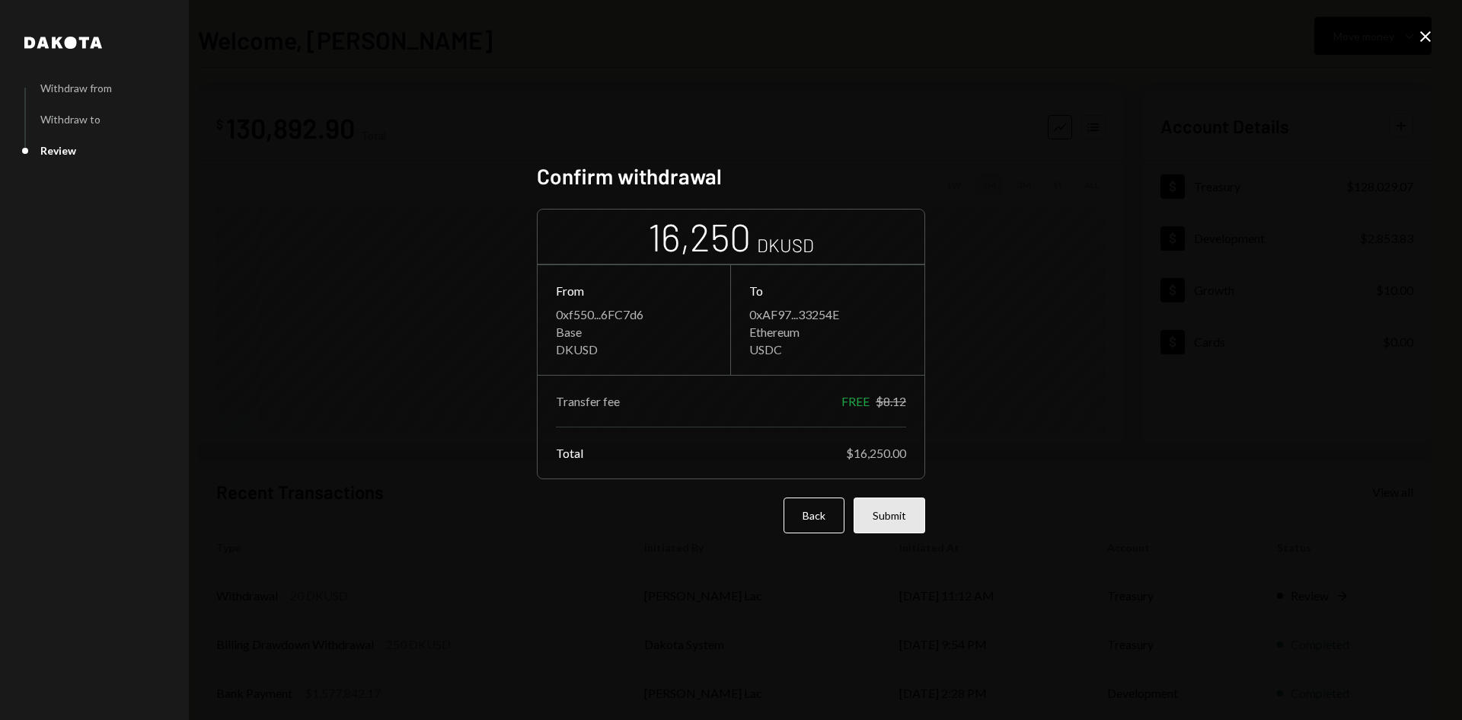
click at [906, 521] on button "Submit" at bounding box center [890, 515] width 72 height 36
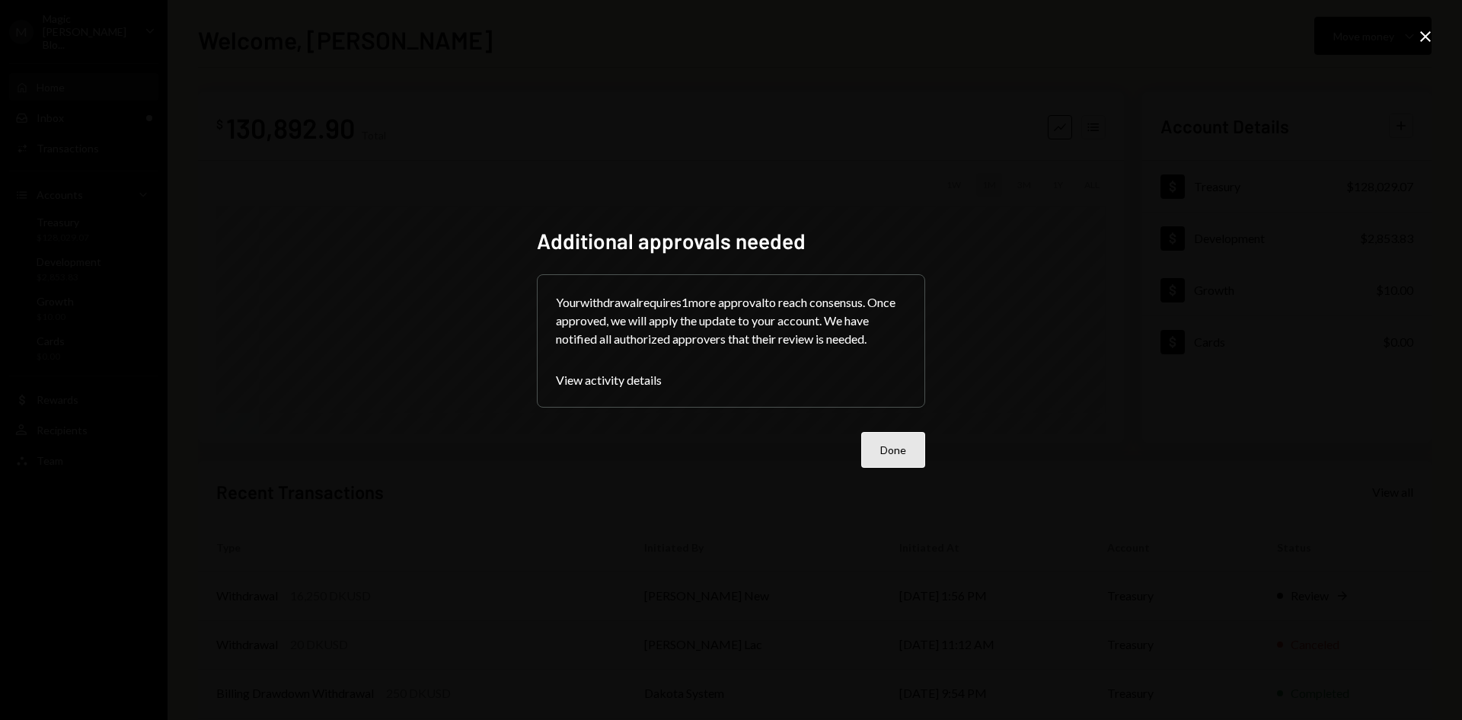
click at [877, 461] on button "Done" at bounding box center [893, 450] width 64 height 36
